Goal: Book appointment/travel/reservation

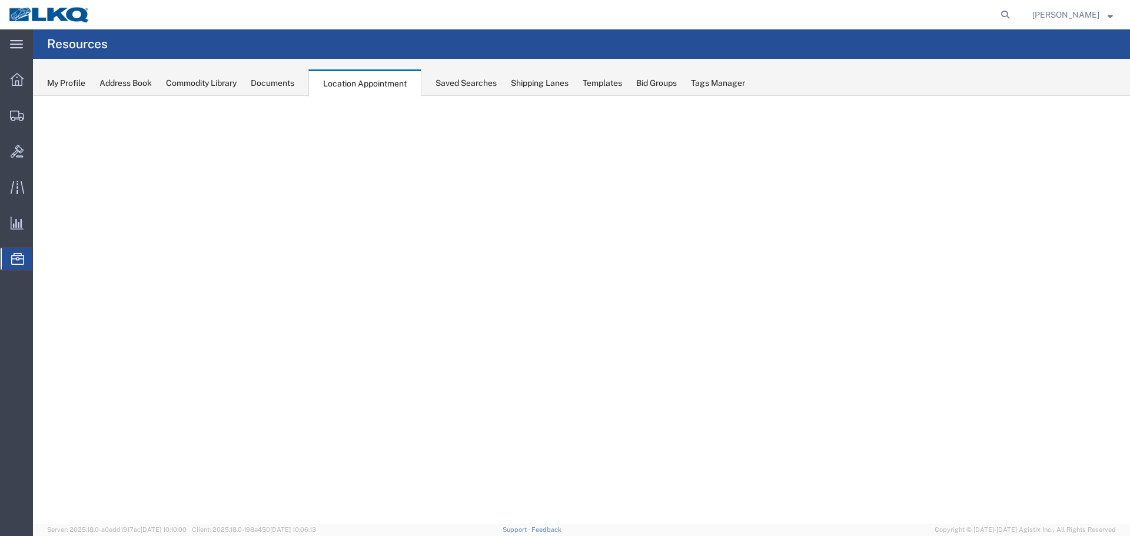
select select "27634"
select select "agendaWeek"
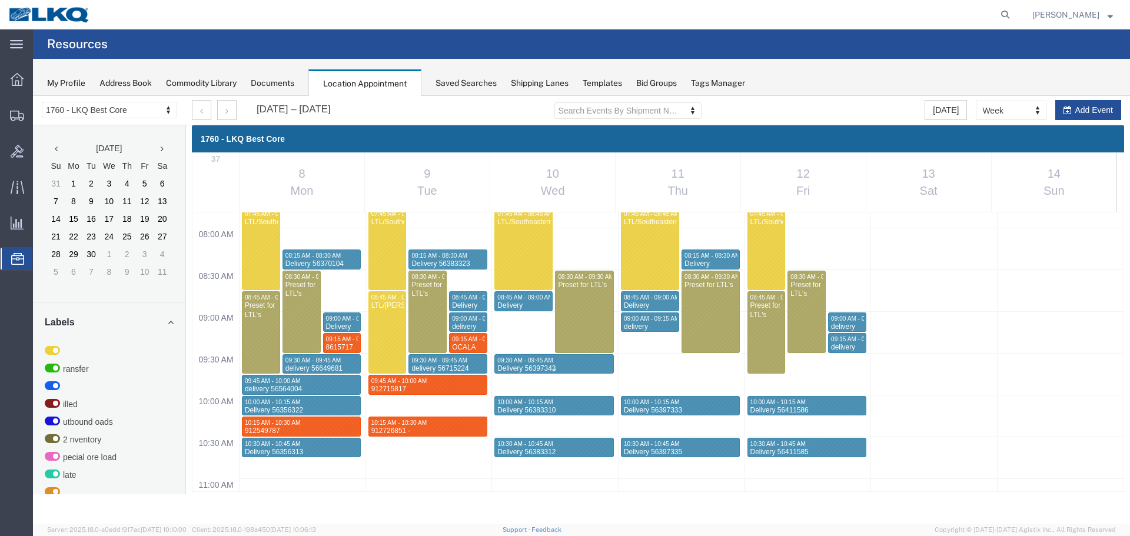
scroll to position [674, 0]
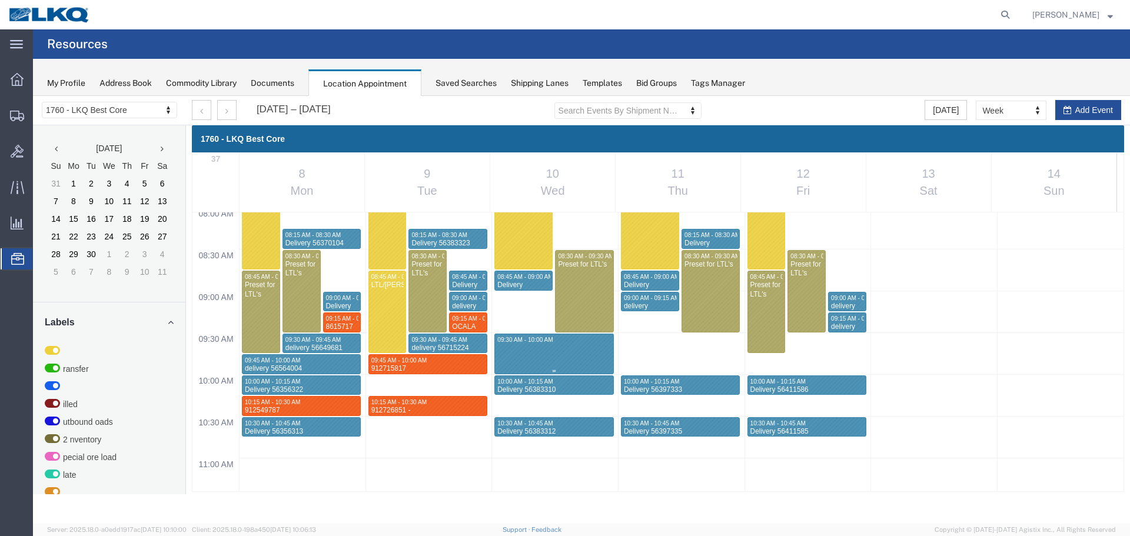
click at [535, 364] on div "12:00 AM 12:30 AM 01:00 AM 01:30 AM 02:00 AM 02:30 AM 03:00 AM 03:30 AM 04:00 A…" at bounding box center [658, 542] width 931 height 2006
select select "1"
select select
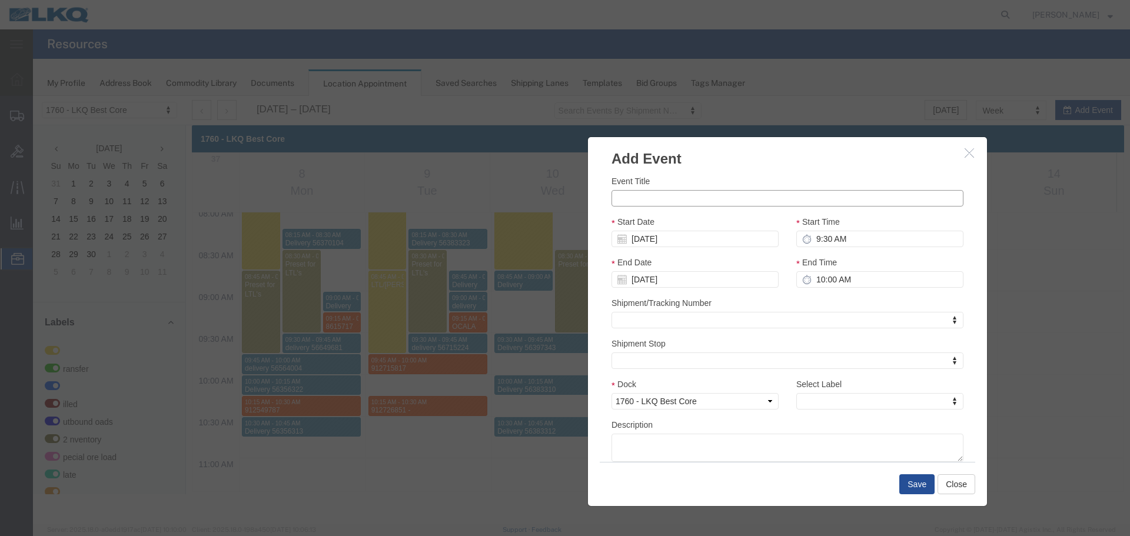
click at [765, 193] on input "Event Title" at bounding box center [788, 198] width 352 height 16
paste input "912764785 - [GEOGRAPHIC_DATA],[GEOGRAPHIC_DATA]"
type input "912764785 - [GEOGRAPHIC_DATA],[GEOGRAPHIC_DATA]"
click at [839, 242] on input "9:30 AM" at bounding box center [880, 239] width 167 height 16
type input "9:15 AM"
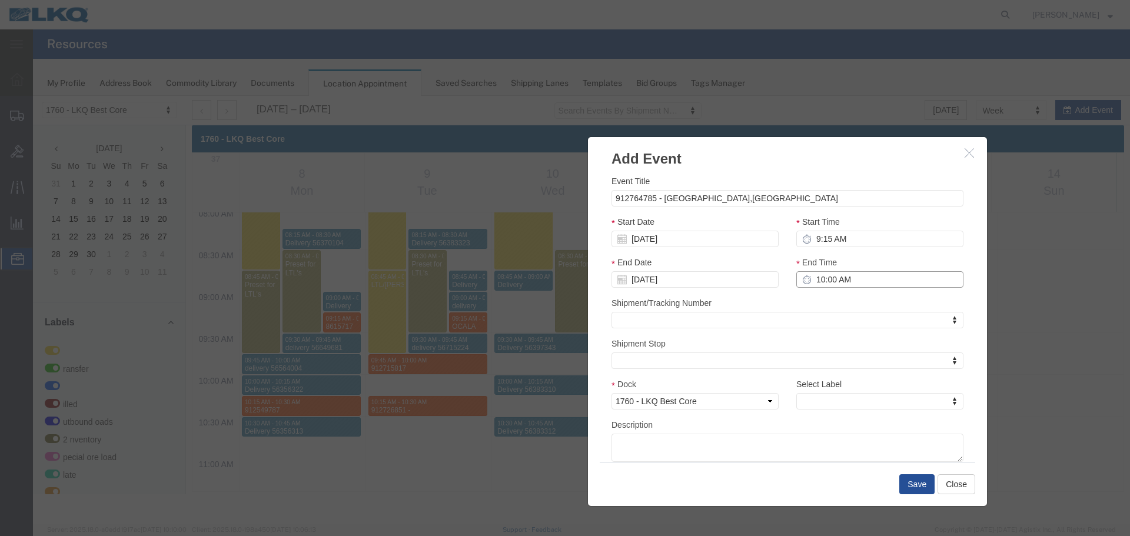
click at [848, 286] on input "10:00 AM" at bounding box center [880, 279] width 167 height 16
type input "9:30 AM"
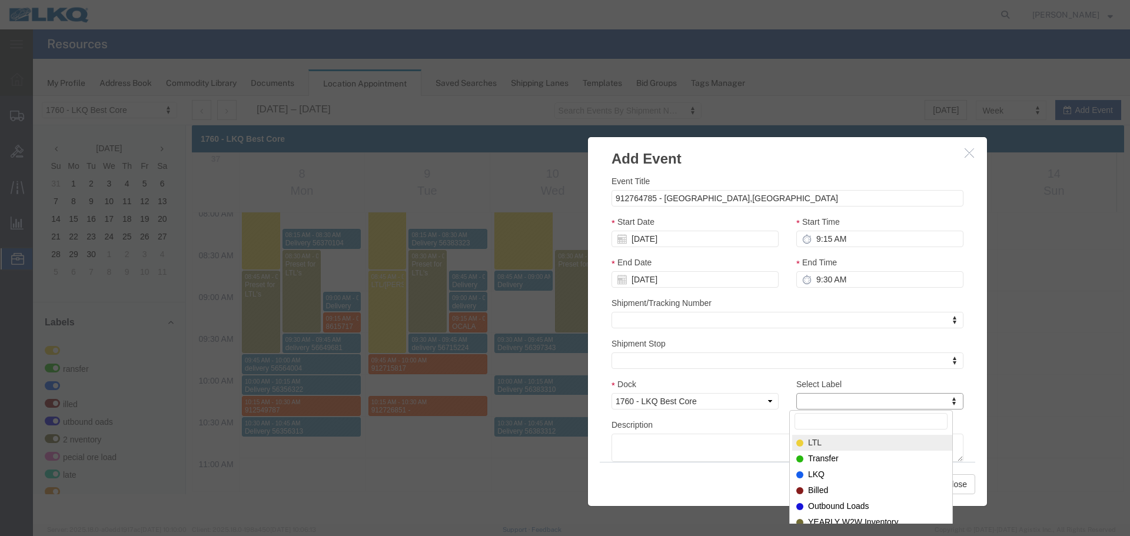
type input "m"
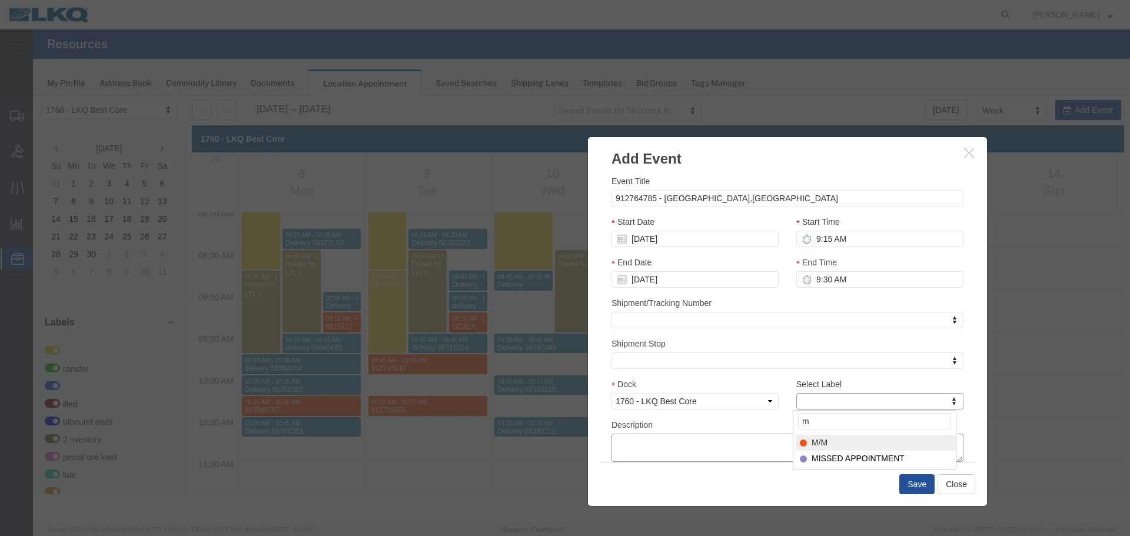
select select "24"
paste textarea "912764785 - [GEOGRAPHIC_DATA],[GEOGRAPHIC_DATA]"
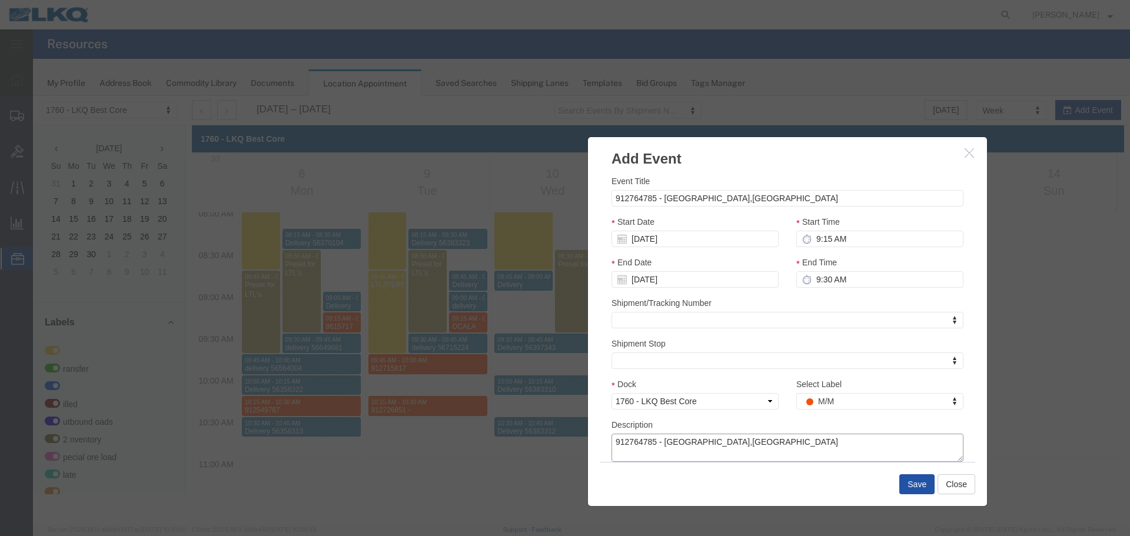
type textarea "912764785 - [GEOGRAPHIC_DATA],[GEOGRAPHIC_DATA]"
click at [907, 480] on button "Save" at bounding box center [917, 485] width 35 height 20
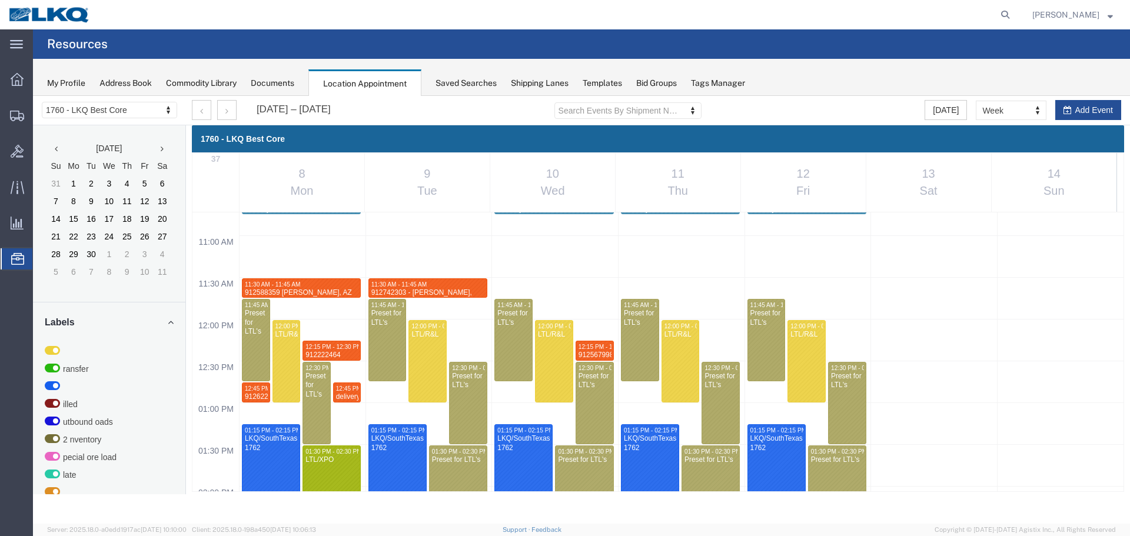
scroll to position [850, 0]
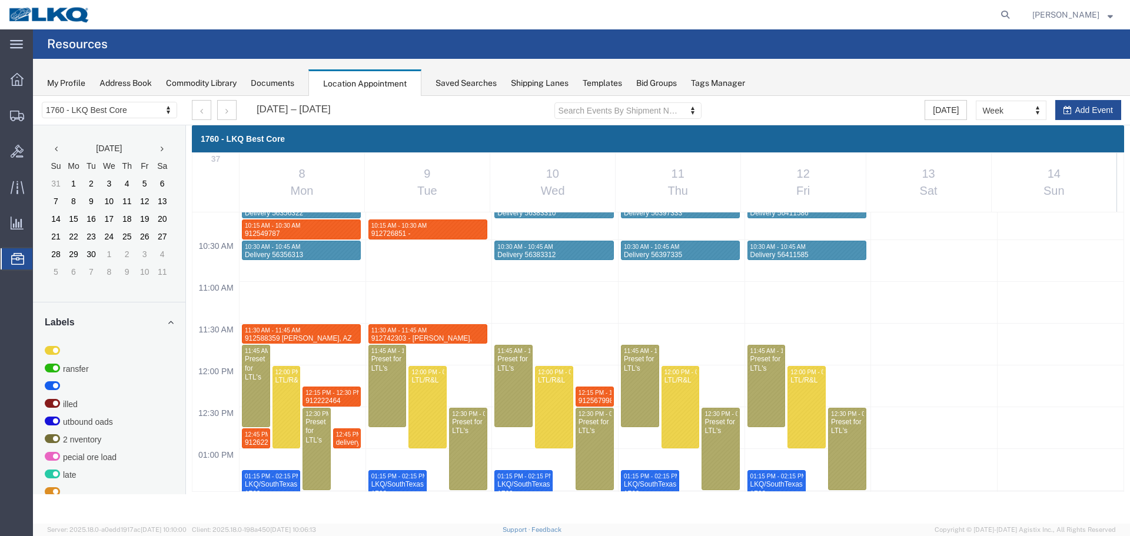
click at [544, 331] on div "12:00 AM 12:30 AM 01:00 AM 01:30 AM 02:00 AM 02:30 AM 03:00 AM 03:30 AM 04:00 A…" at bounding box center [658, 365] width 931 height 2006
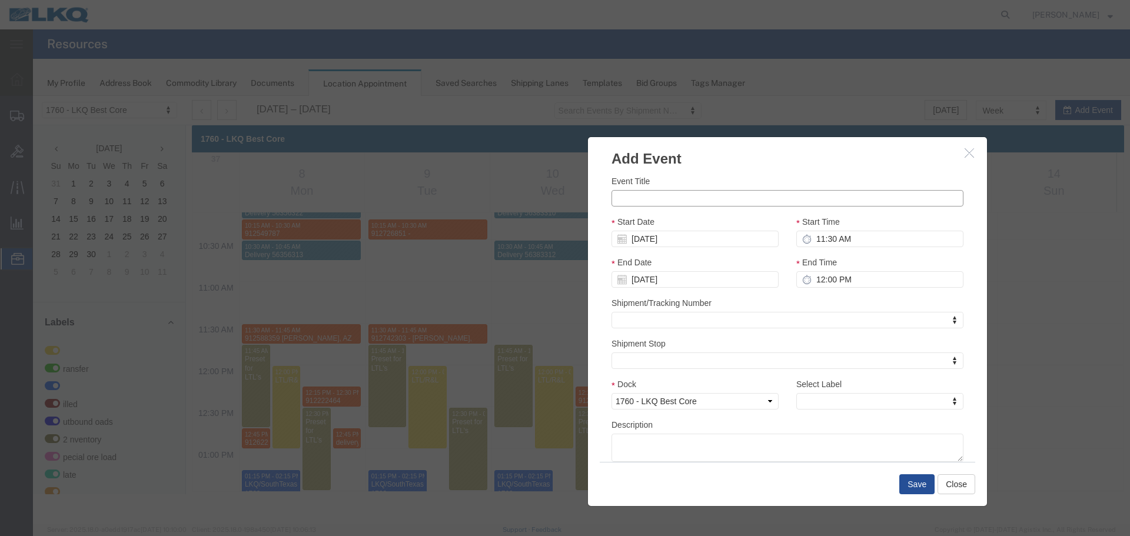
click at [794, 195] on input "Event Title" at bounding box center [788, 198] width 352 height 16
paste input "912739685 delivery"
type input "912739685 delivery"
click at [866, 281] on input "12:00 PM" at bounding box center [880, 279] width 167 height 16
type input "11:45 AM"
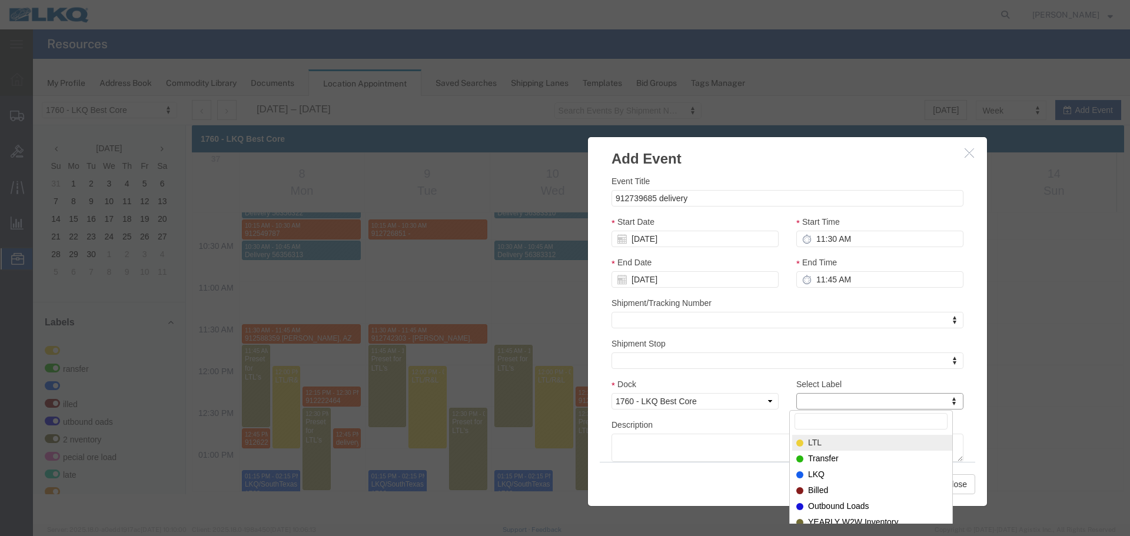
type input "m"
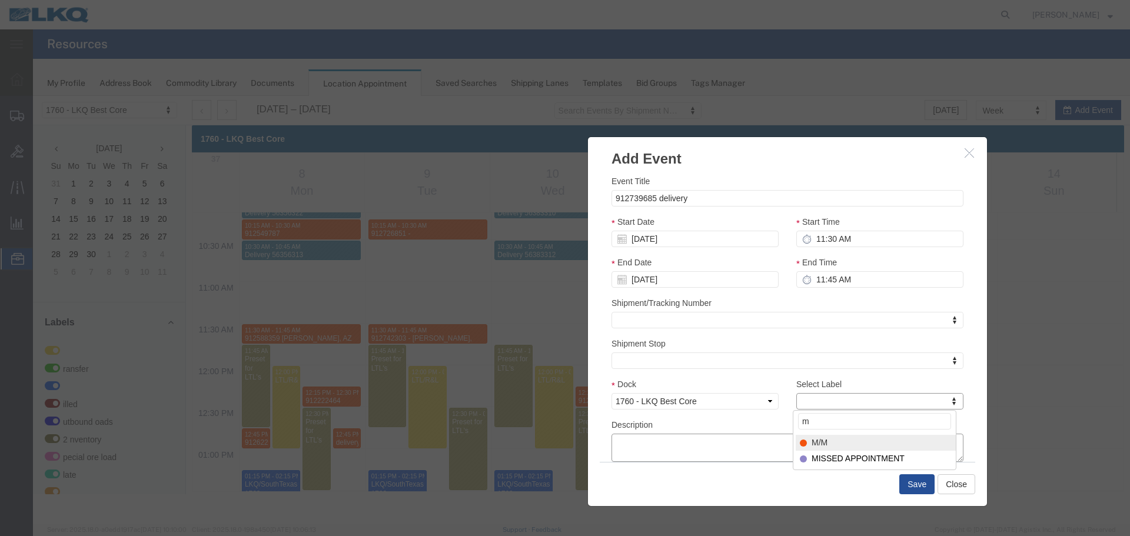
select select "24"
paste textarea "912739685 delivery"
type textarea "912739685 delivery"
click at [917, 482] on button "Save" at bounding box center [917, 485] width 35 height 20
